Goal: Find specific page/section: Find specific page/section

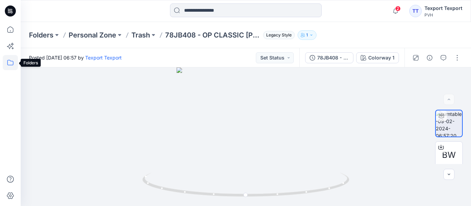
click at [11, 62] on icon at bounding box center [10, 62] width 15 height 15
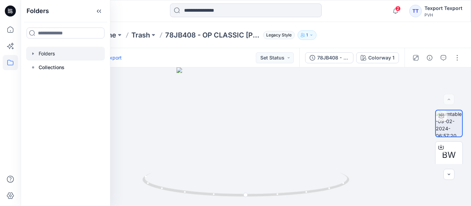
click at [52, 55] on div at bounding box center [65, 54] width 79 height 14
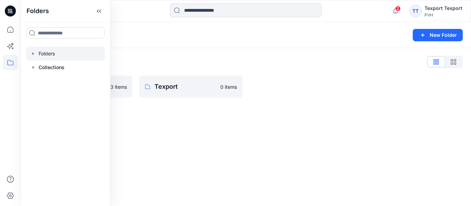
drag, startPoint x: 183, startPoint y: 129, endPoint x: 182, endPoint y: 120, distance: 9.3
click at [183, 129] on div "Folders New Folder Folders List PVH ASSETS 13 items Texport 0 items" at bounding box center [246, 114] width 450 height 184
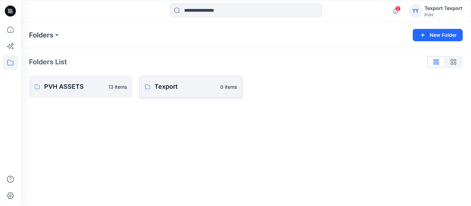
click at [170, 88] on p "Texport" at bounding box center [185, 87] width 62 height 10
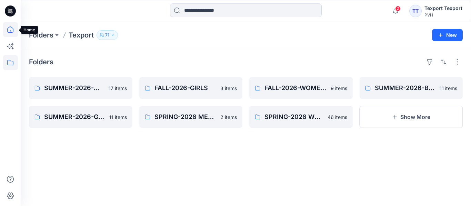
click at [13, 27] on icon at bounding box center [10, 29] width 15 height 15
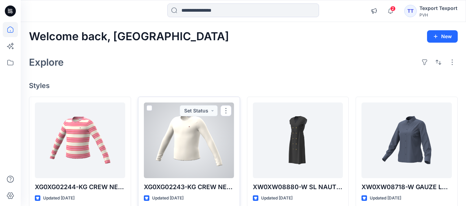
scroll to position [34, 0]
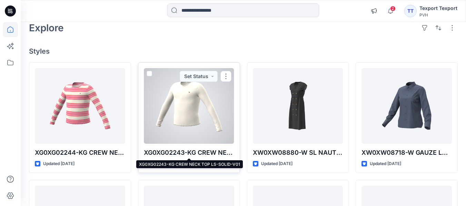
click at [175, 152] on p "XG0XG02243-KG CREW NECK TOP LS-SOLID-V01" at bounding box center [189, 153] width 90 height 10
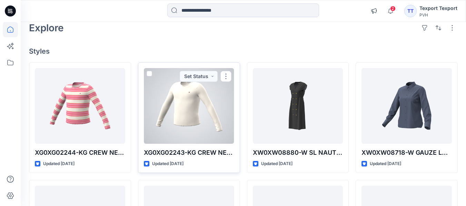
click at [192, 120] on div at bounding box center [189, 106] width 90 height 76
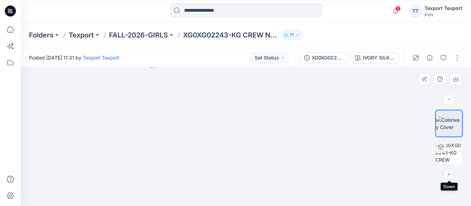
click at [451, 174] on button "button" at bounding box center [448, 174] width 11 height 11
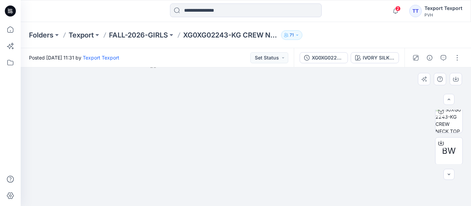
scroll to position [37, 0]
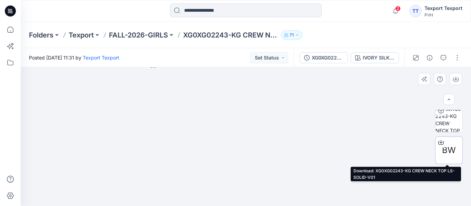
click at [448, 150] on span "BW" at bounding box center [449, 150] width 14 height 12
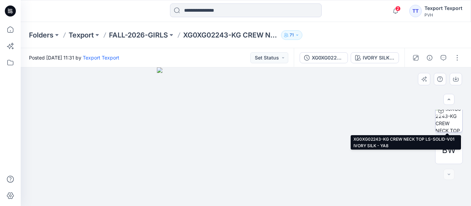
click at [446, 122] on img at bounding box center [448, 118] width 27 height 27
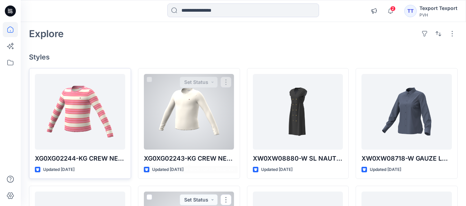
scroll to position [28, 0]
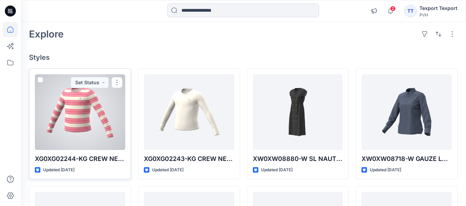
click at [89, 121] on div at bounding box center [80, 112] width 90 height 76
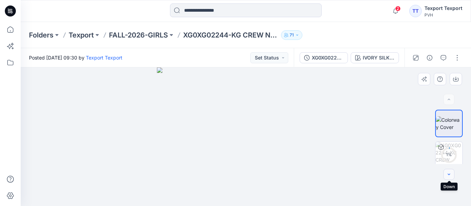
click at [453, 174] on button "button" at bounding box center [448, 174] width 11 height 11
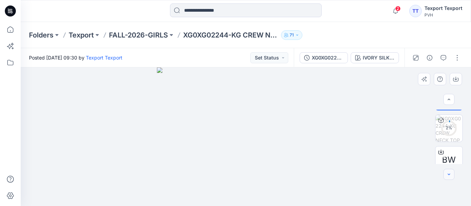
click at [453, 174] on button "button" at bounding box center [448, 174] width 11 height 11
click at [446, 154] on span "BW" at bounding box center [449, 150] width 14 height 12
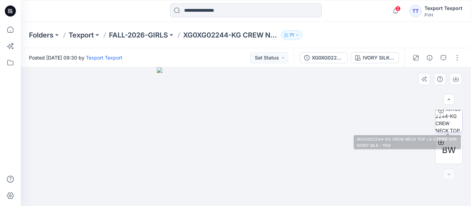
click at [445, 120] on img at bounding box center [448, 118] width 27 height 27
